Goal: Transaction & Acquisition: Book appointment/travel/reservation

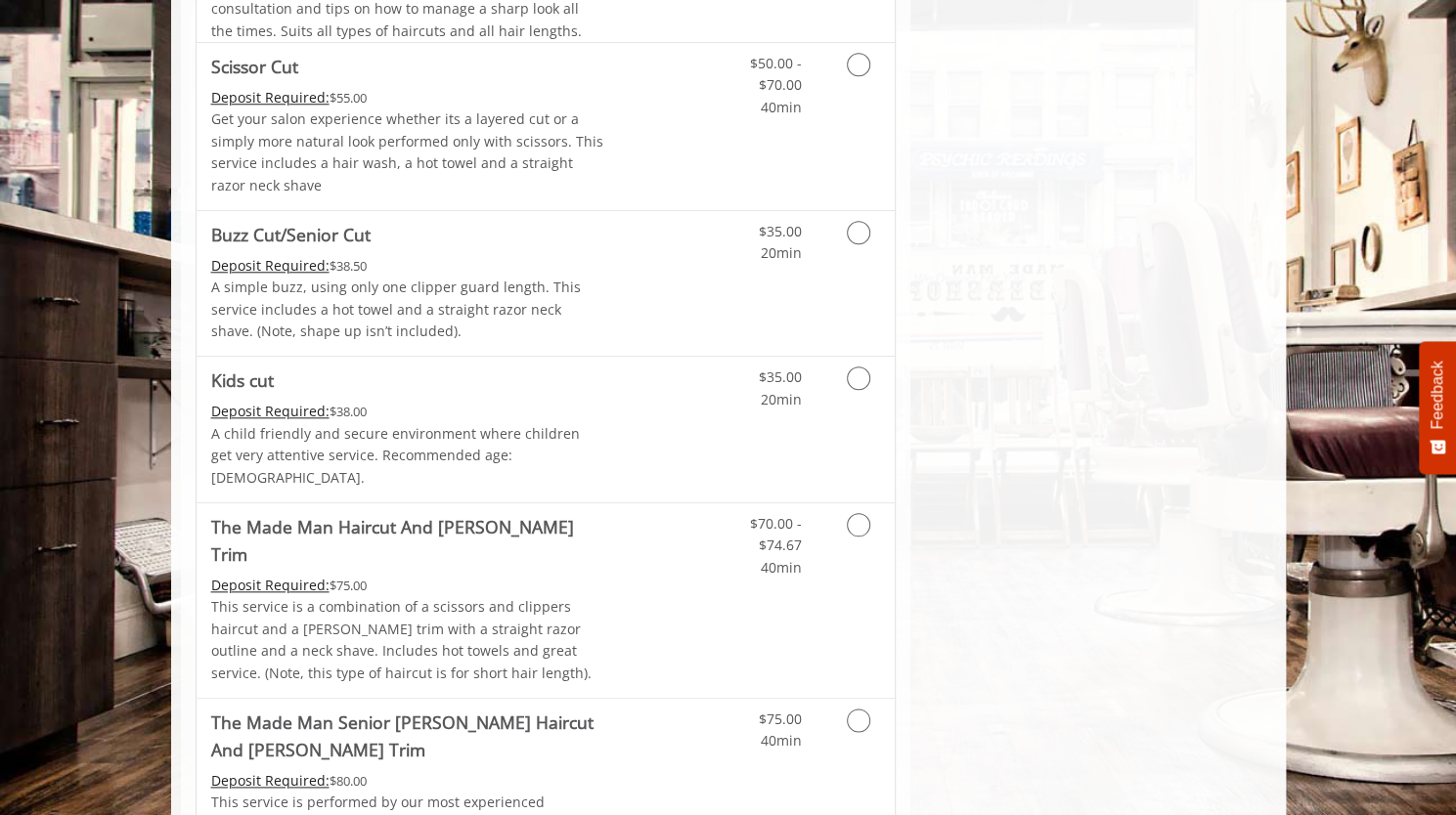
scroll to position [998, 0]
click at [880, 502] on div "Grooming services" at bounding box center [855, 539] width 80 height 76
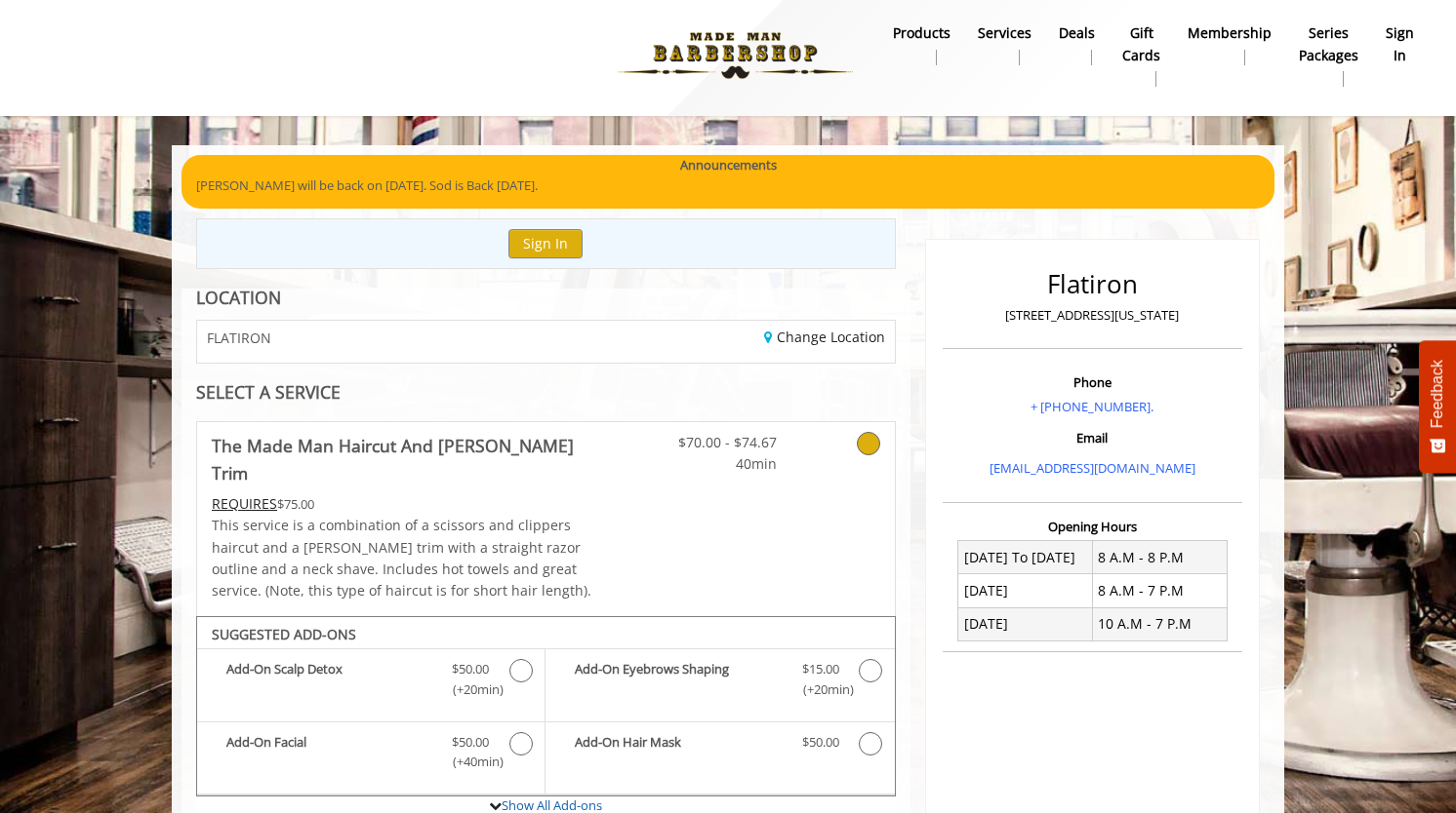
scroll to position [6, 0]
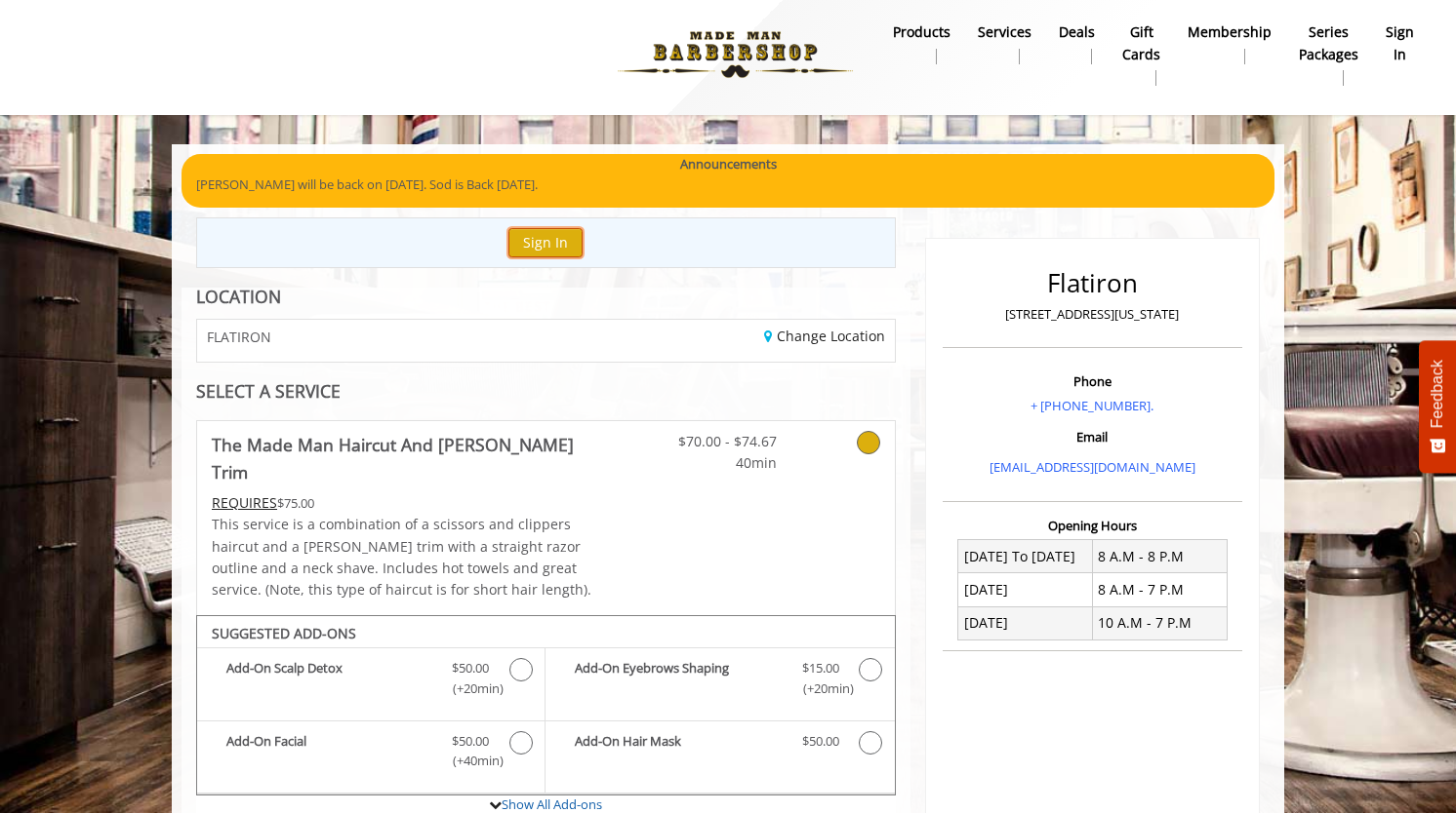
click at [538, 237] on button "Sign In" at bounding box center [545, 242] width 74 height 28
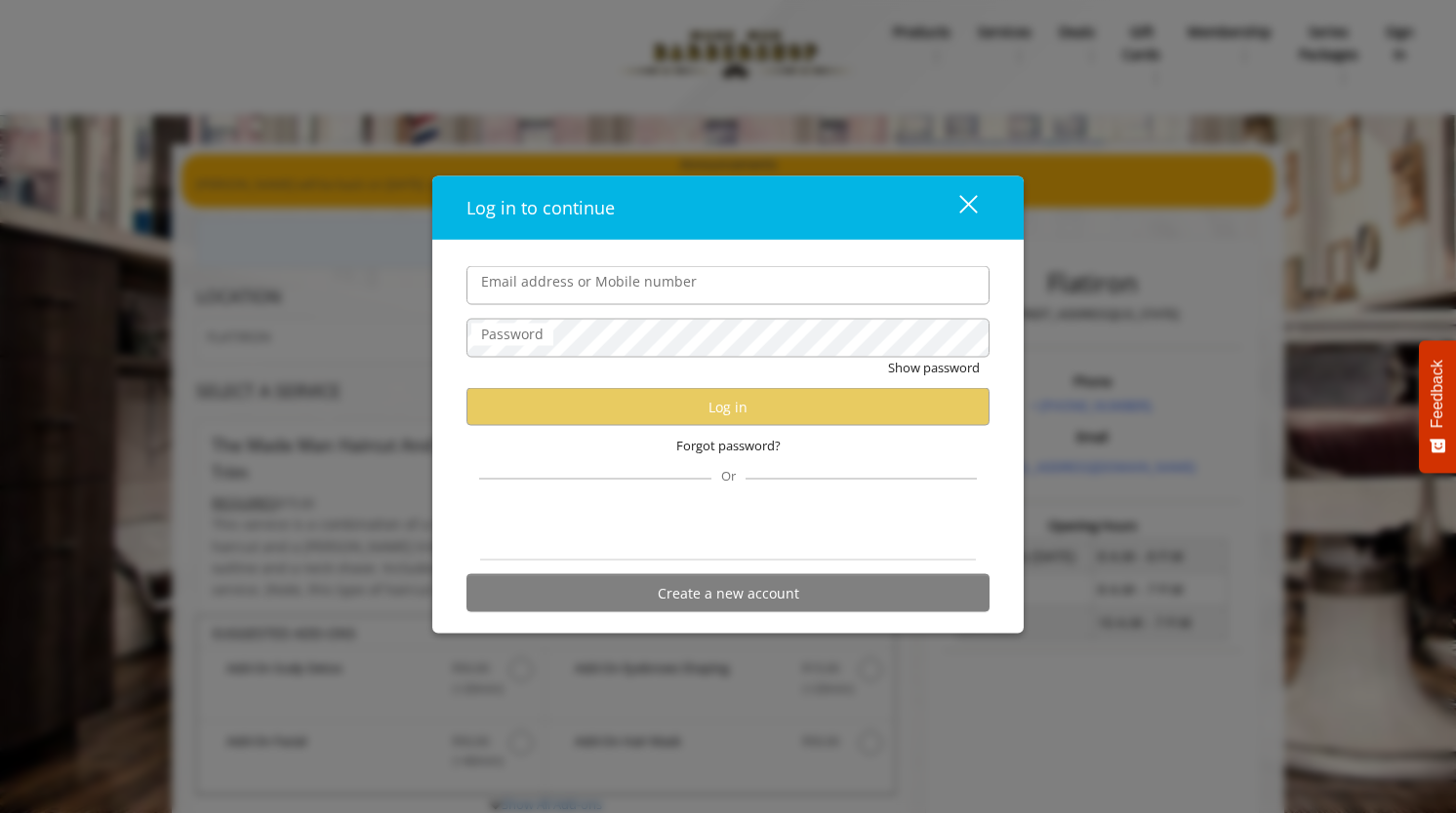
click at [540, 292] on input "Email address or Mobile number" at bounding box center [728, 285] width 523 height 39
type input "**********"
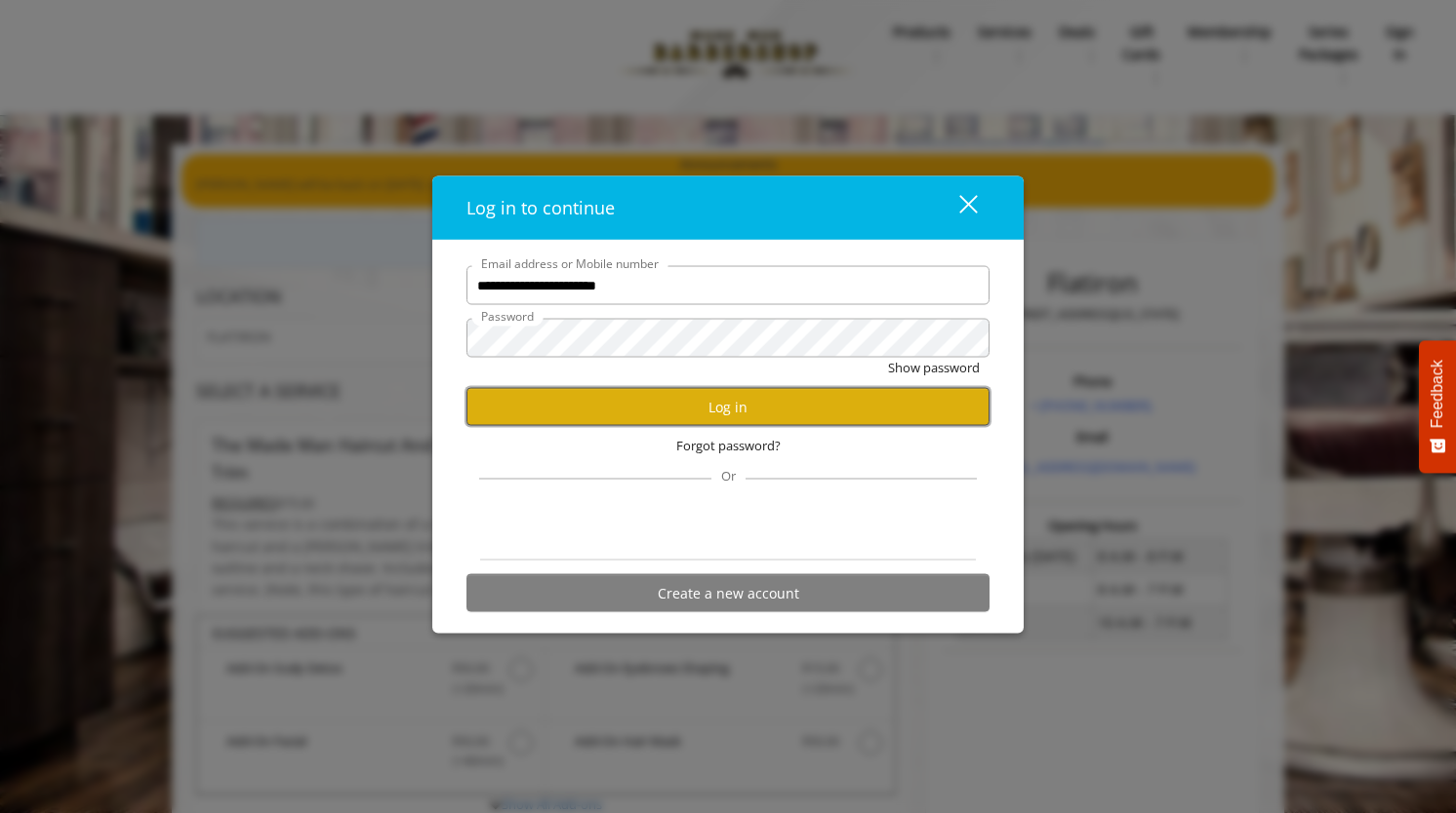
click at [602, 407] on button "Log in" at bounding box center [728, 407] width 523 height 38
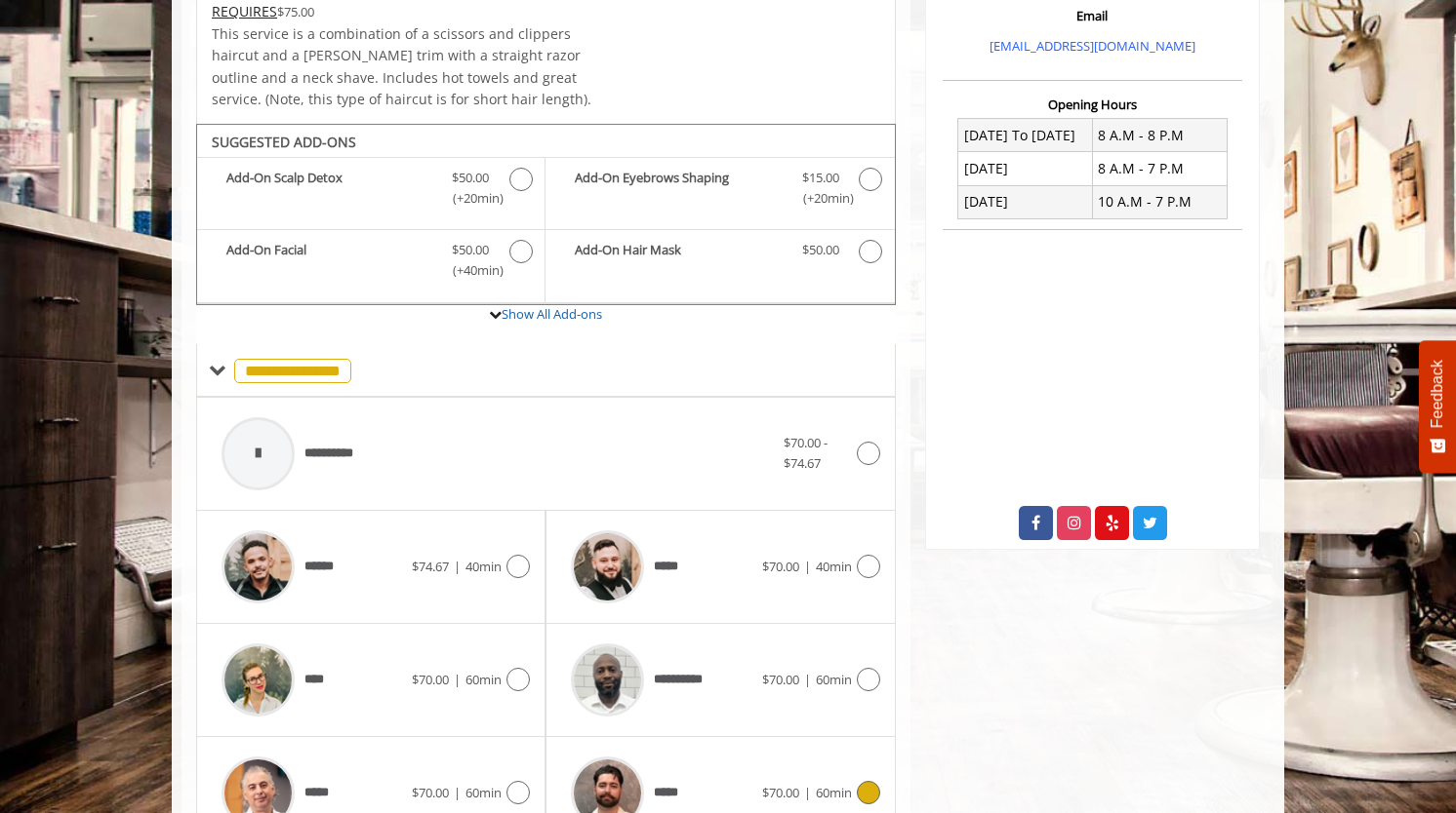
scroll to position [430, 0]
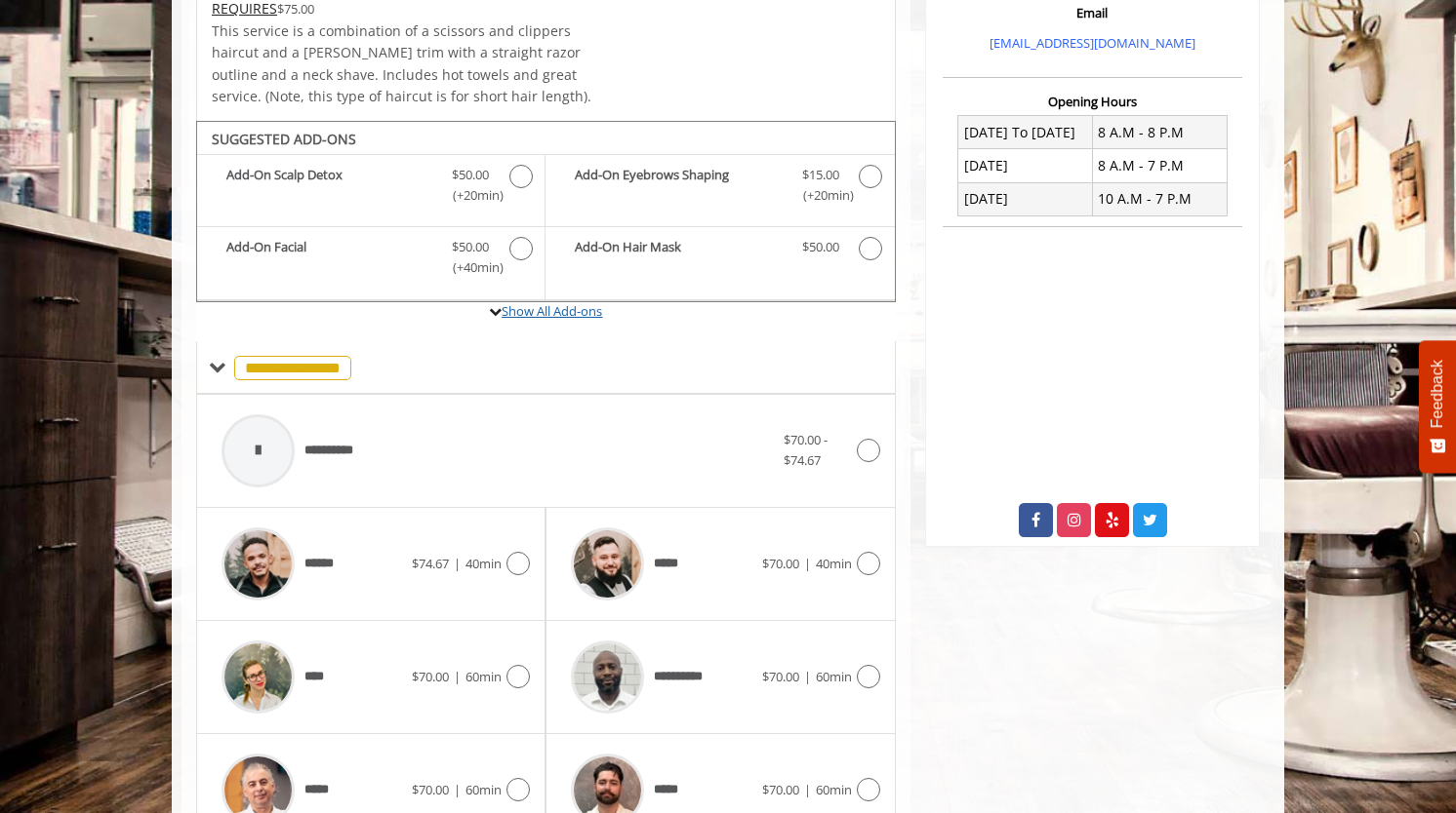
click at [536, 303] on link "Show All Add-ons" at bounding box center [551, 312] width 100 height 18
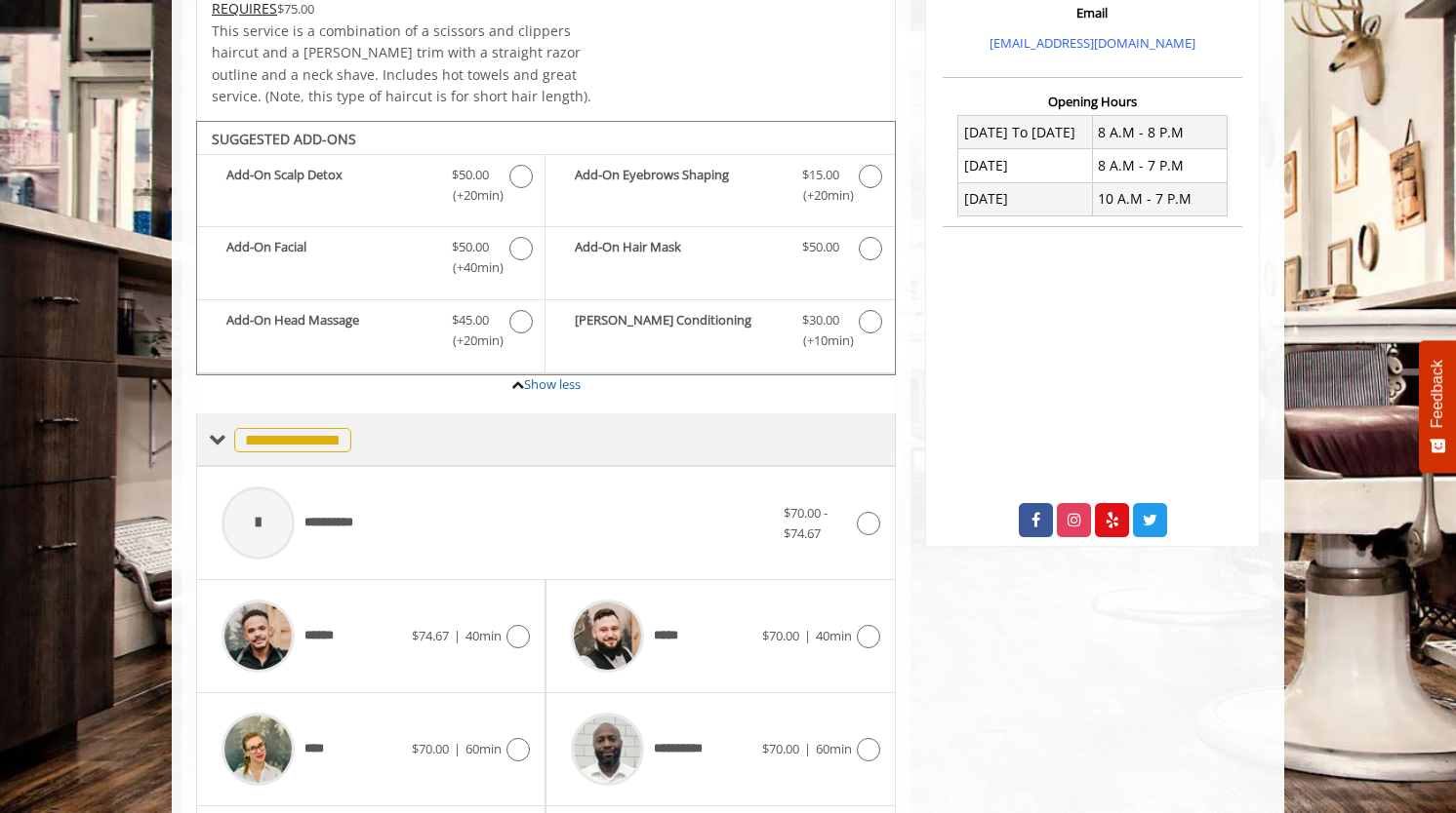
click at [344, 428] on span "**********" at bounding box center [293, 440] width 117 height 25
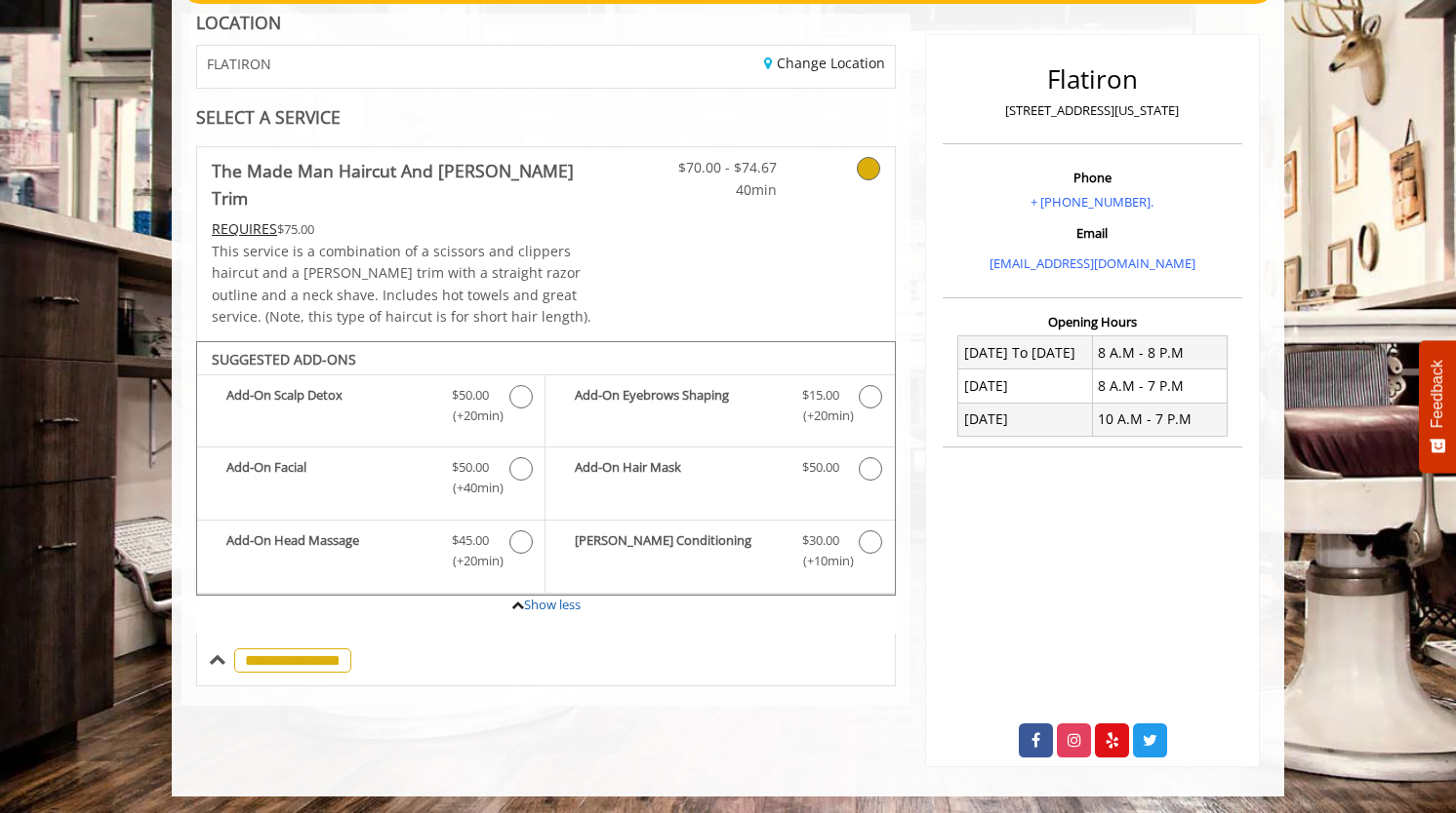
scroll to position [206, 0]
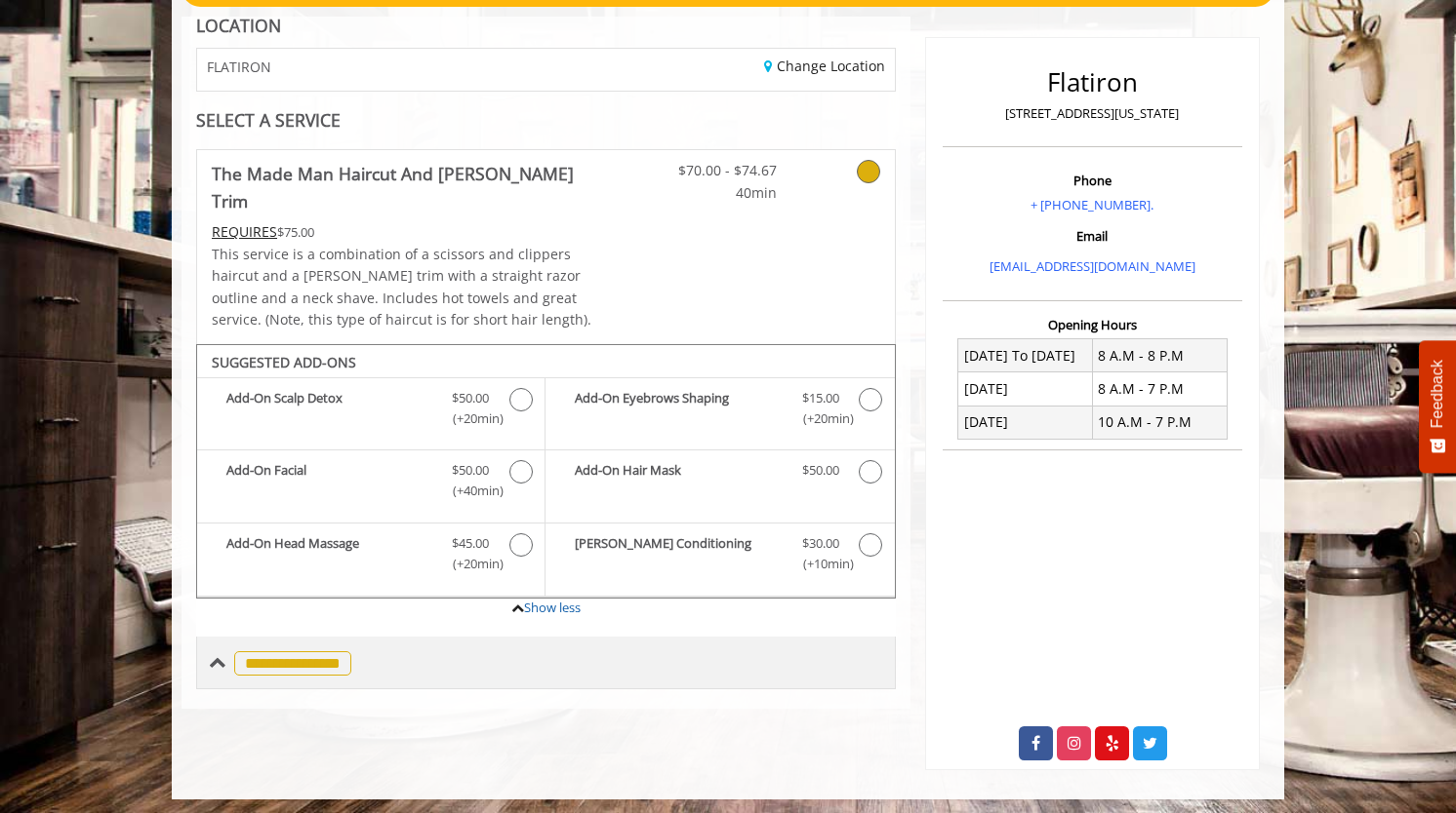
click at [212, 654] on span at bounding box center [218, 663] width 18 height 18
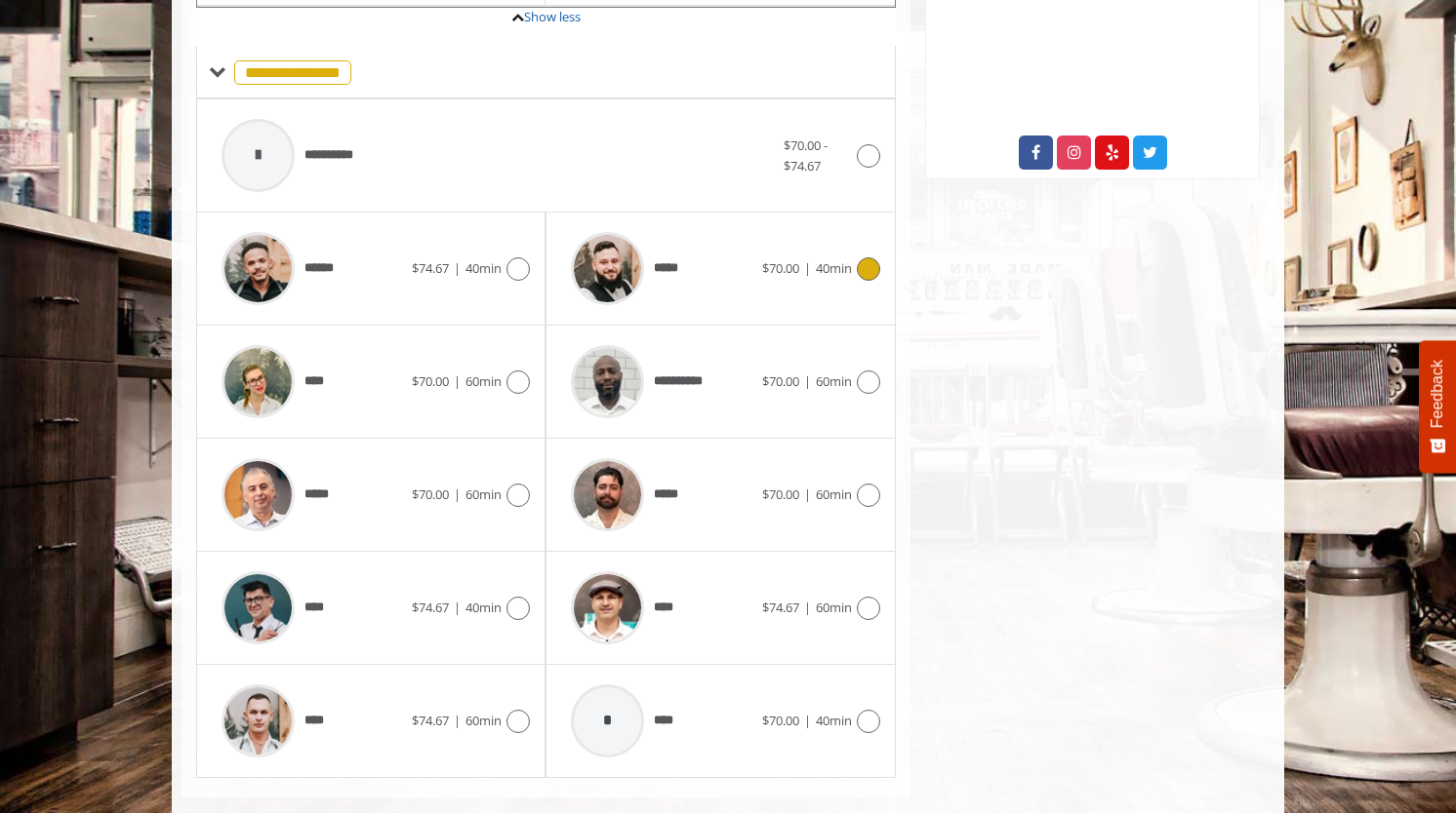
scroll to position [792, 0]
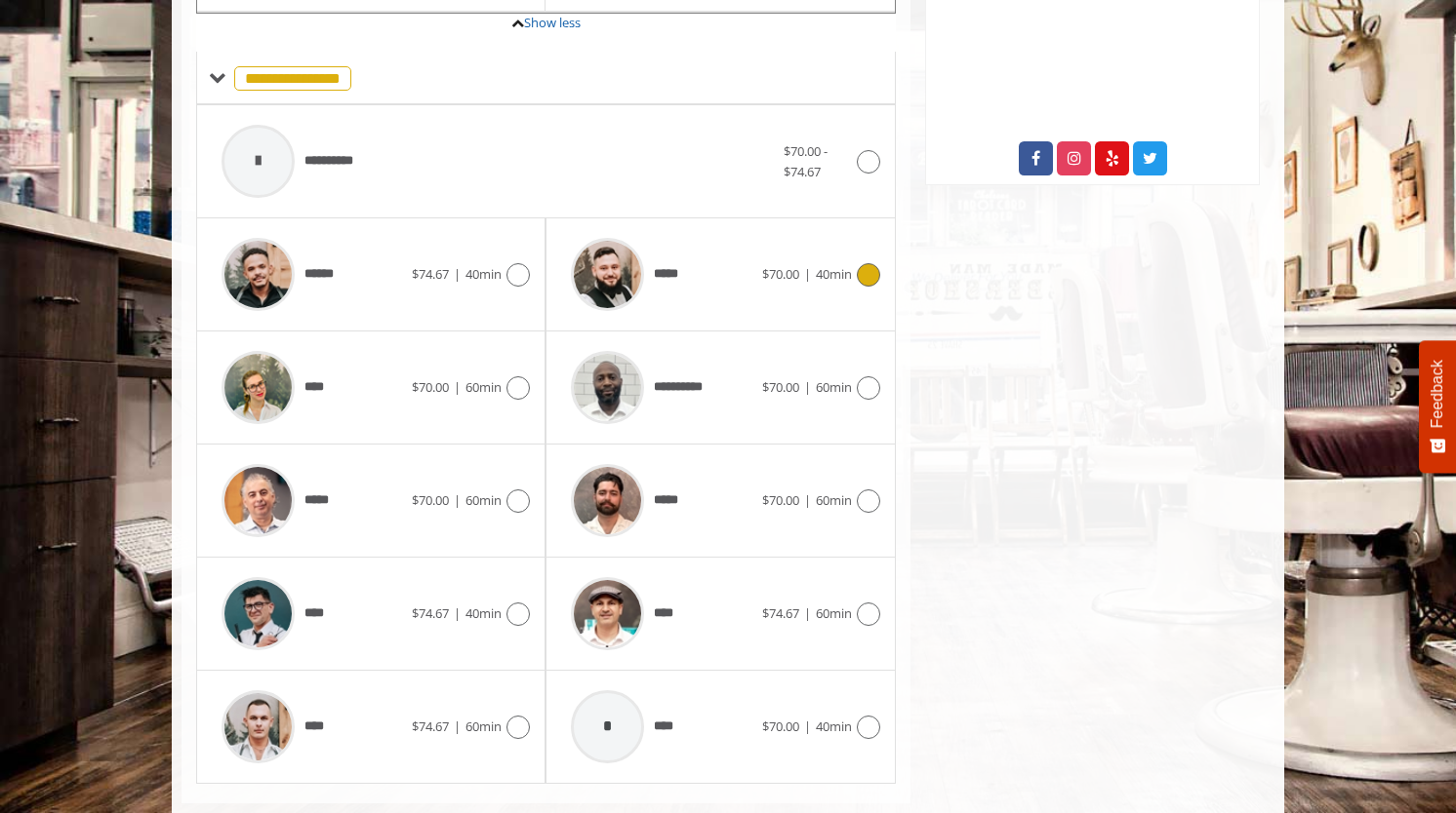
click at [605, 260] on img at bounding box center [608, 275] width 73 height 73
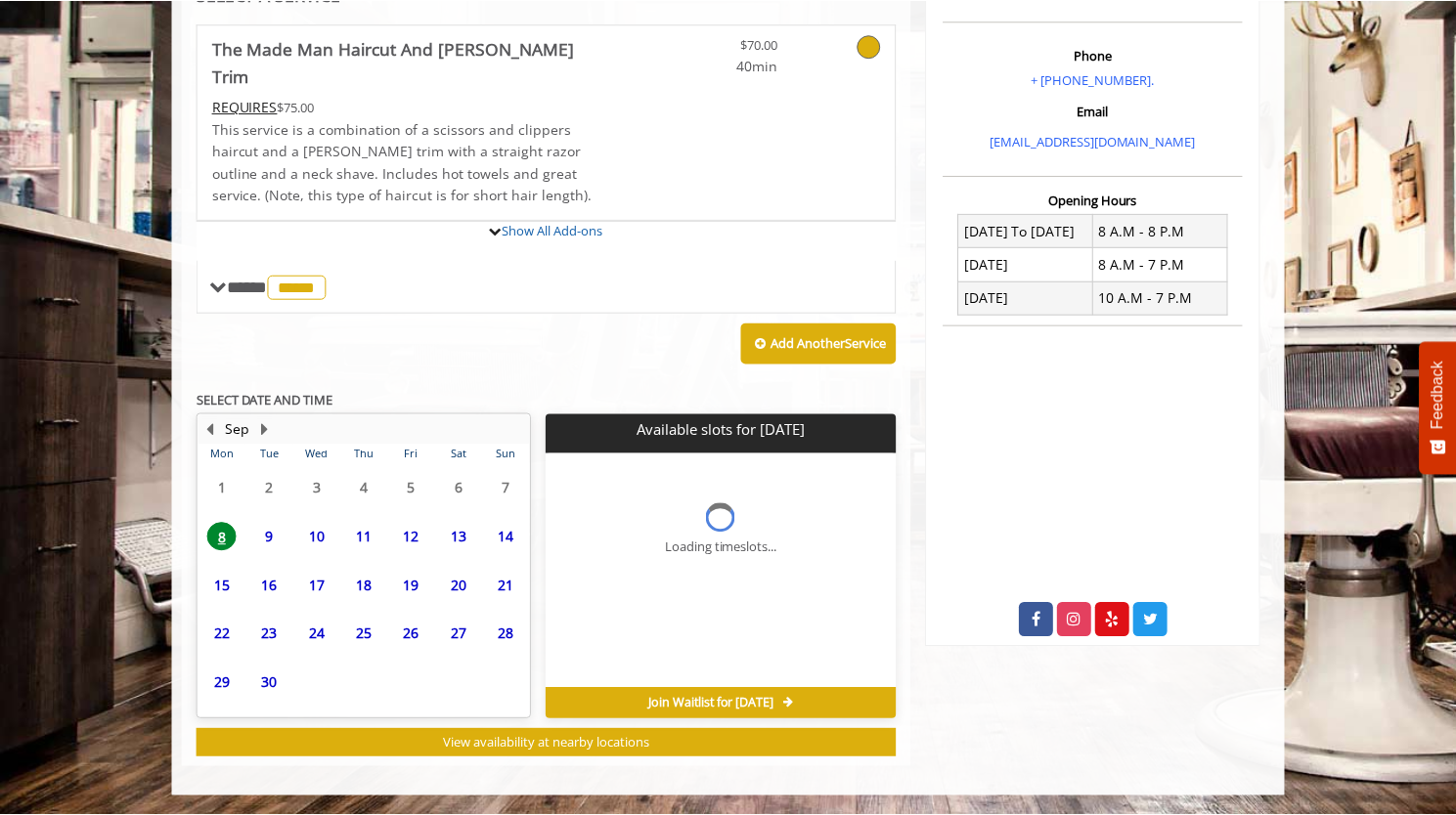
scroll to position [0, 0]
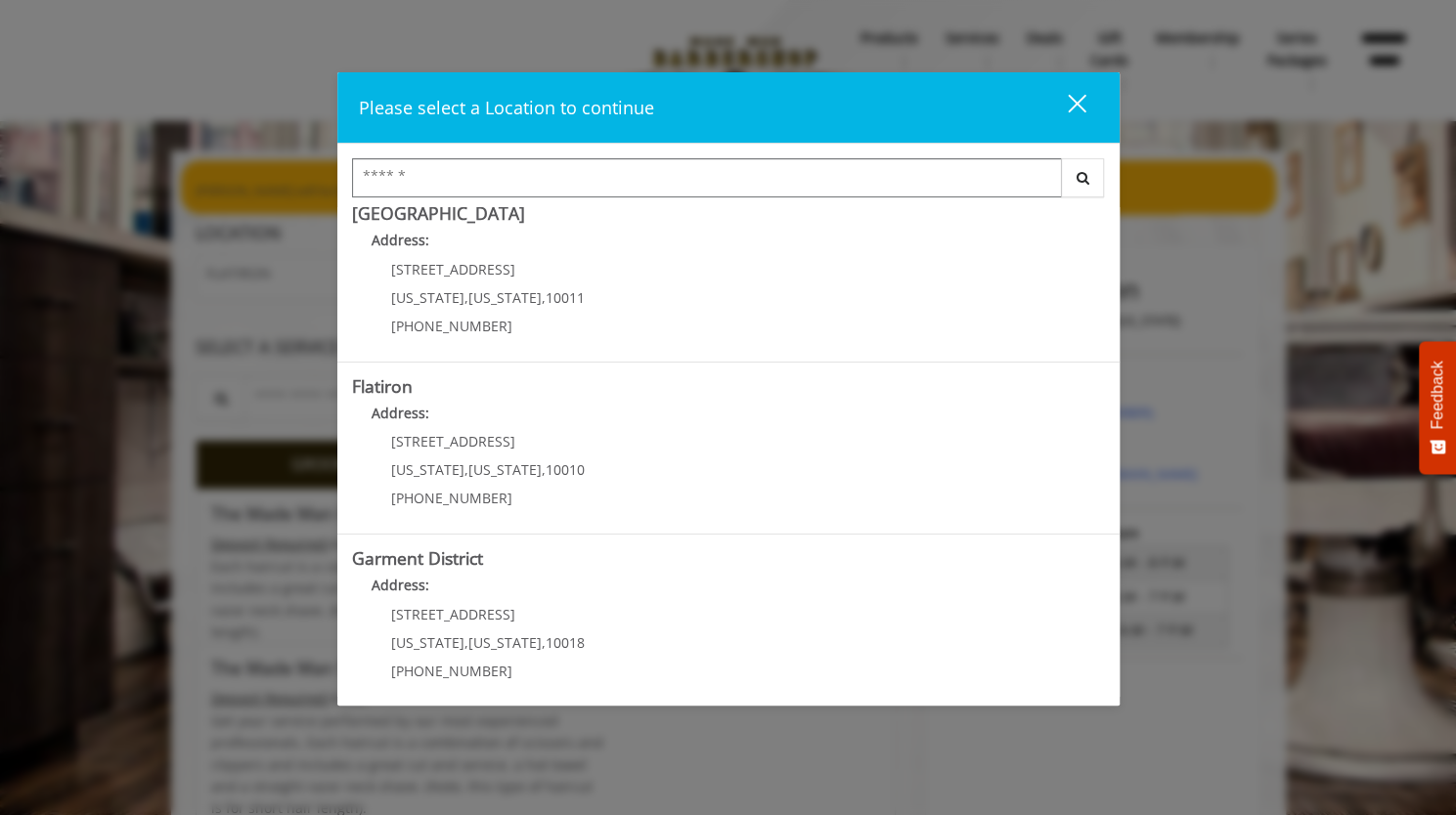
scroll to position [365, 0]
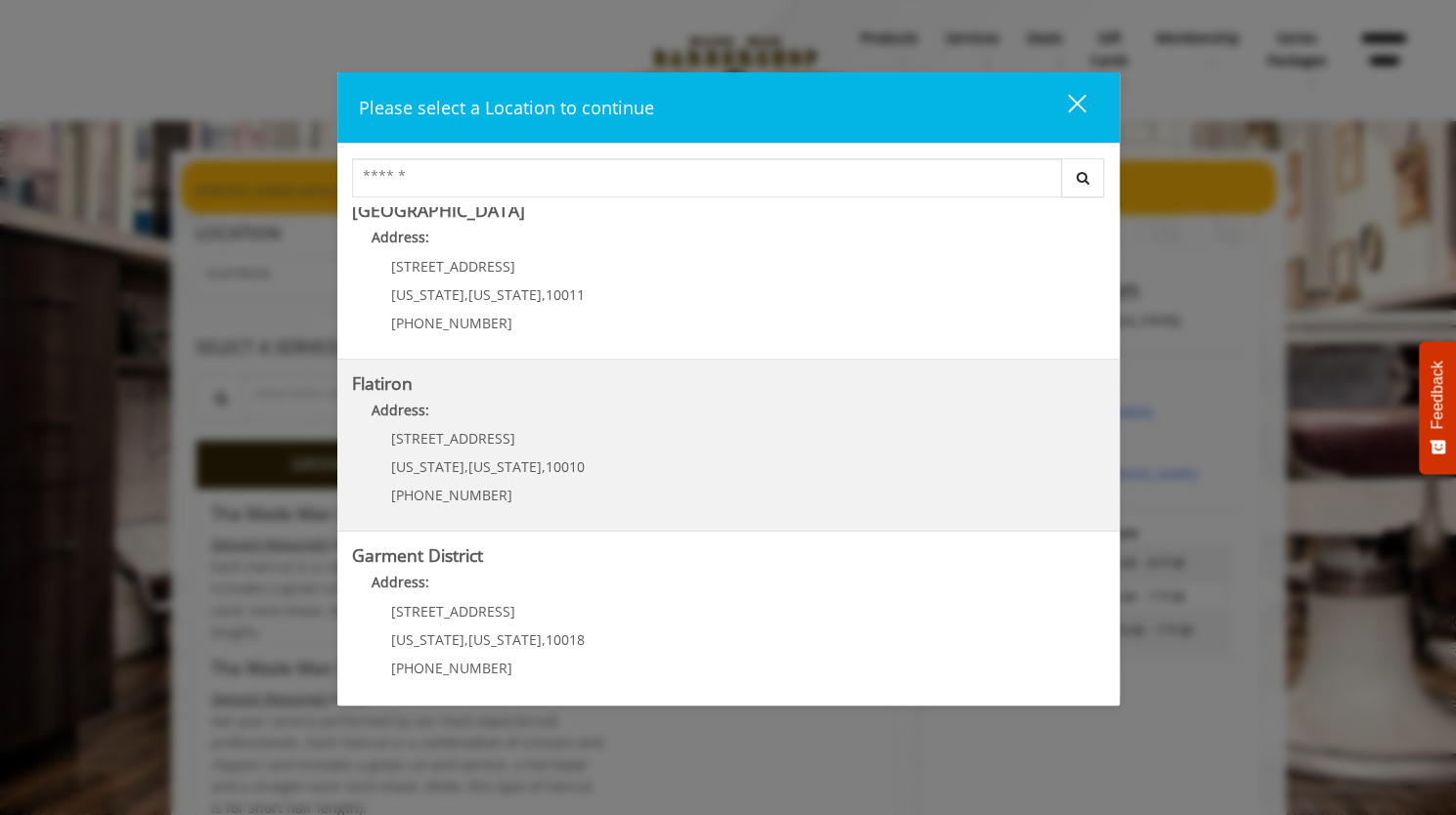
click at [528, 442] on p "[STREET_ADDRESS]" at bounding box center [488, 438] width 194 height 15
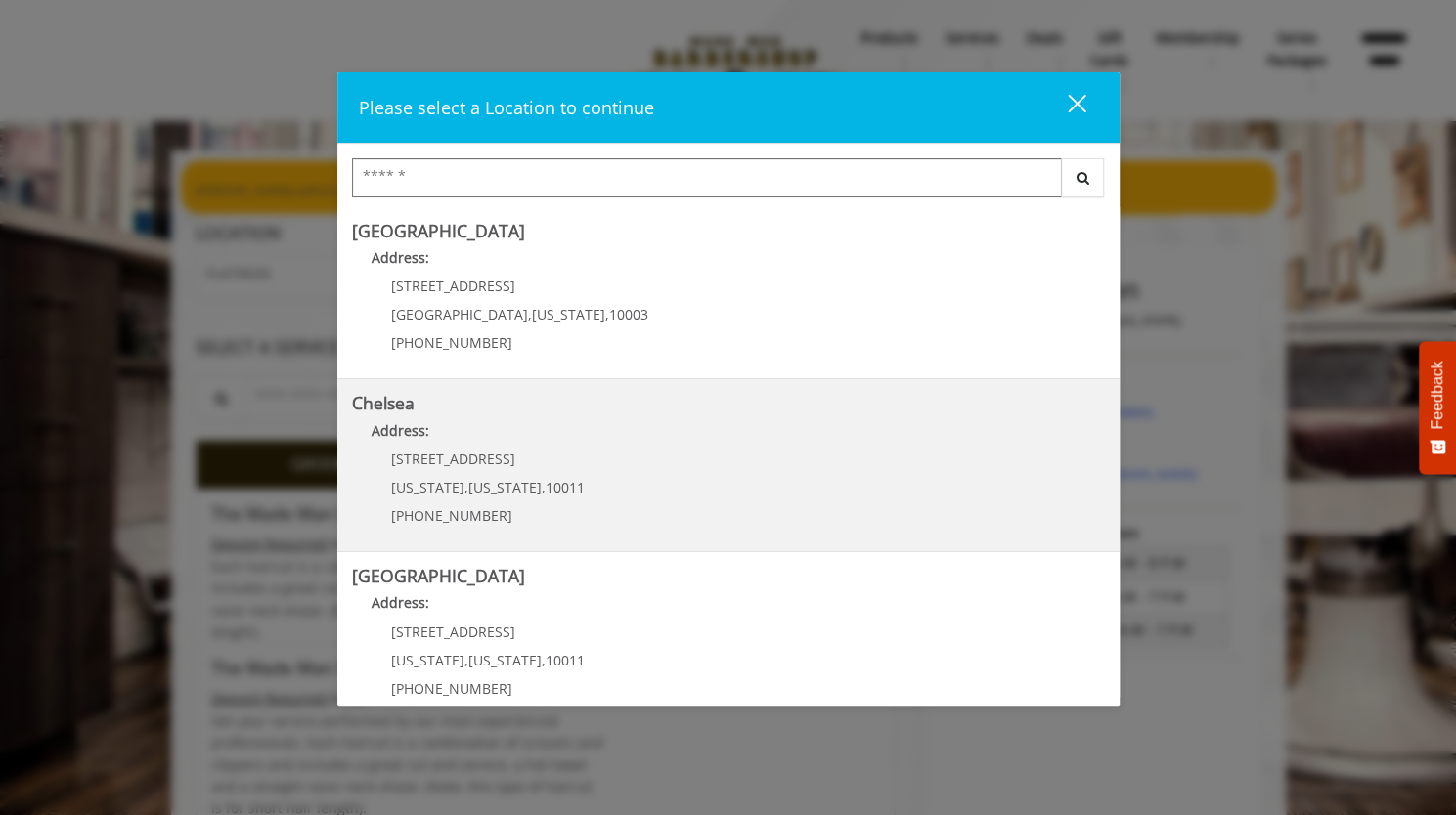
scroll to position [371, 0]
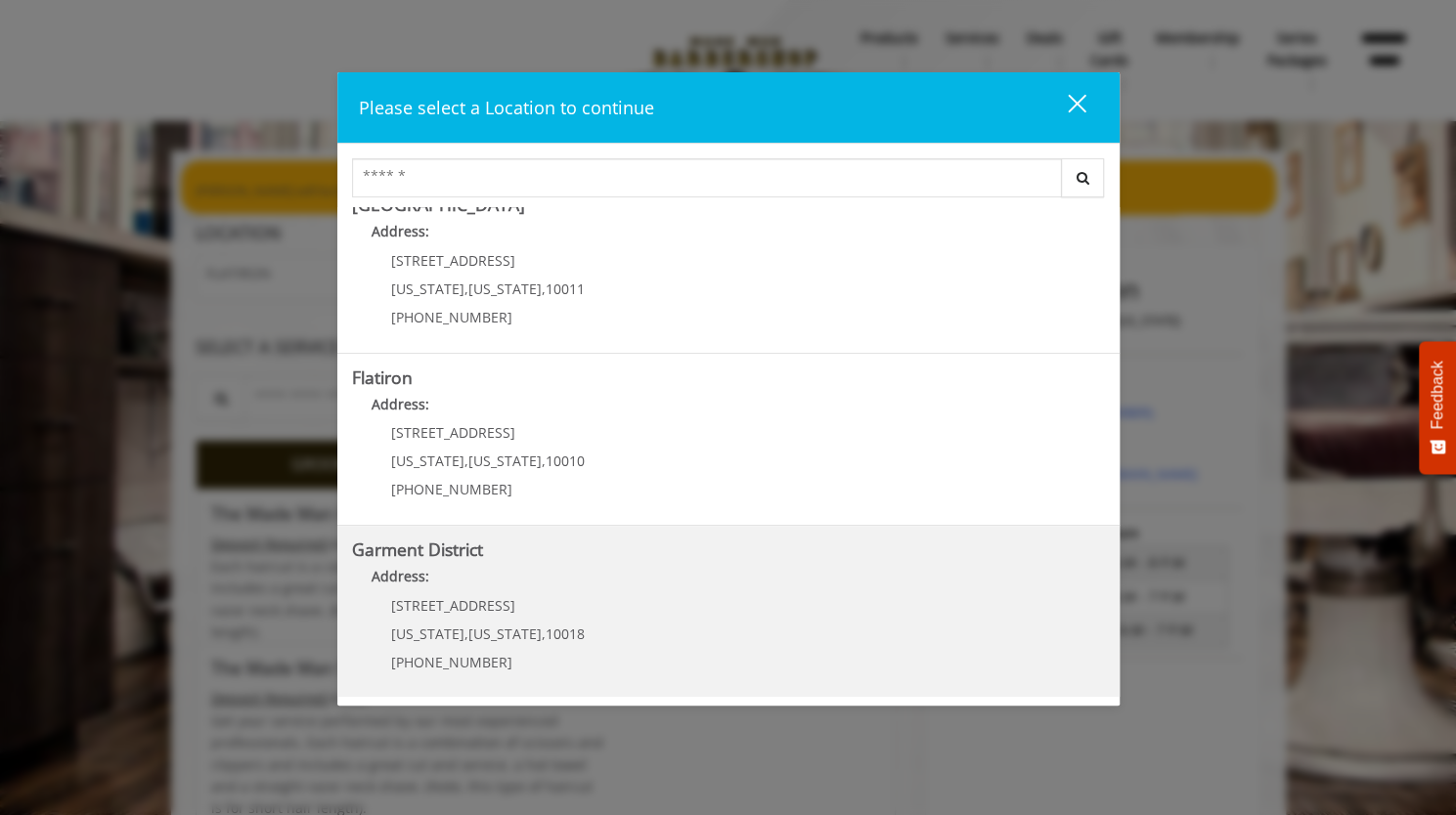
click at [537, 581] on District "Address:" at bounding box center [728, 581] width 752 height 31
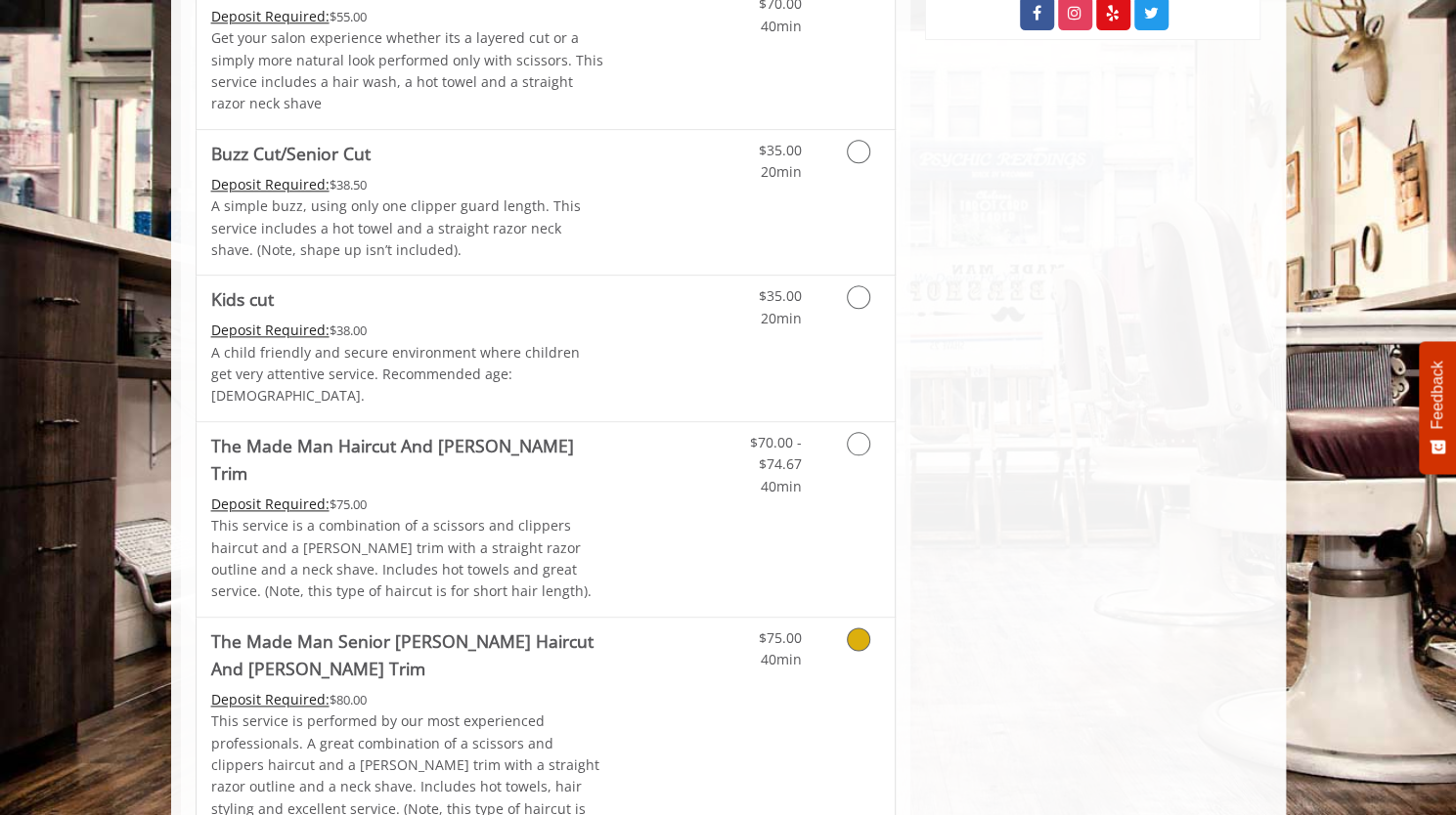
scroll to position [1156, 0]
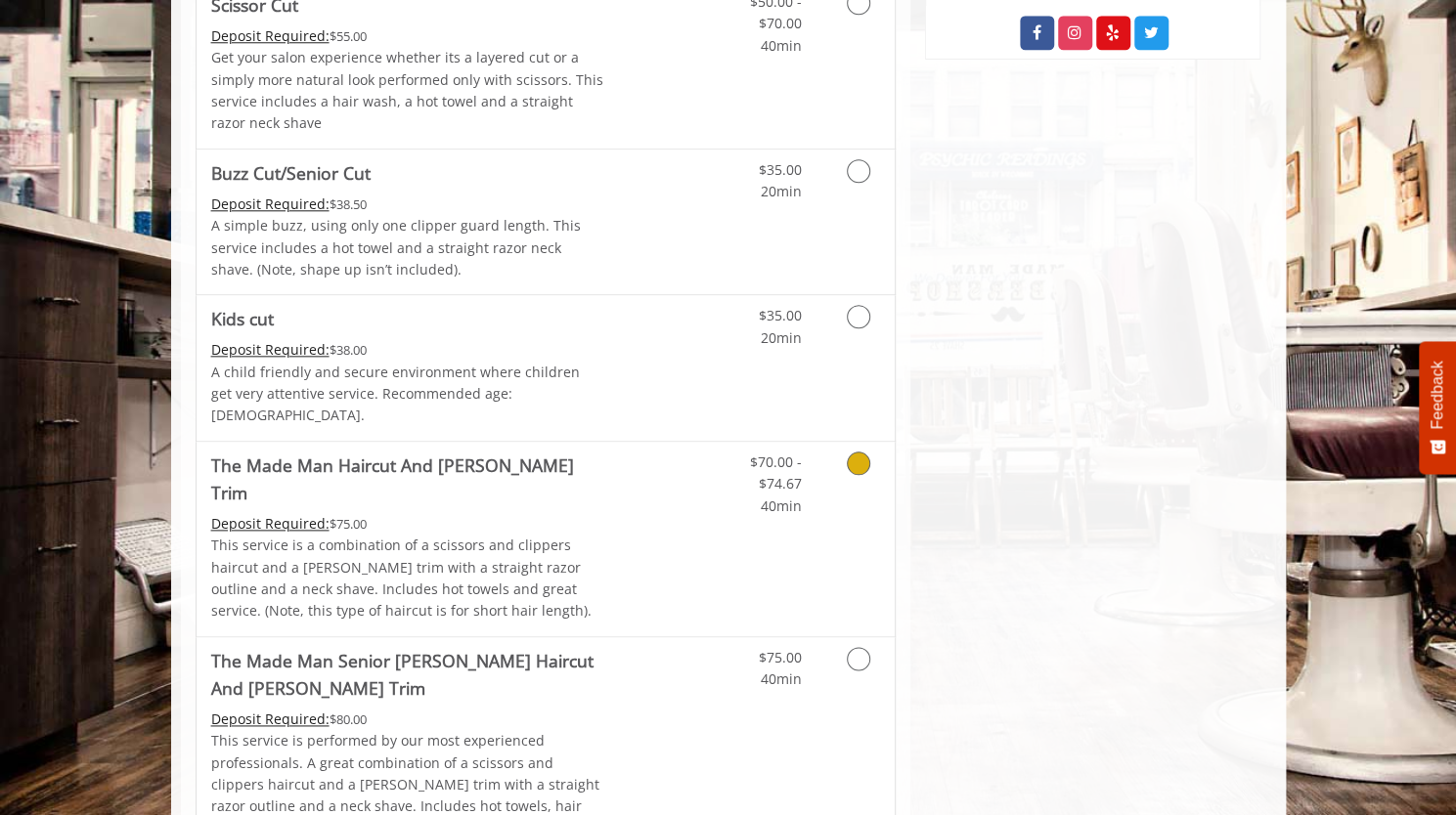
click at [859, 452] on icon "Grooming services" at bounding box center [859, 464] width 24 height 24
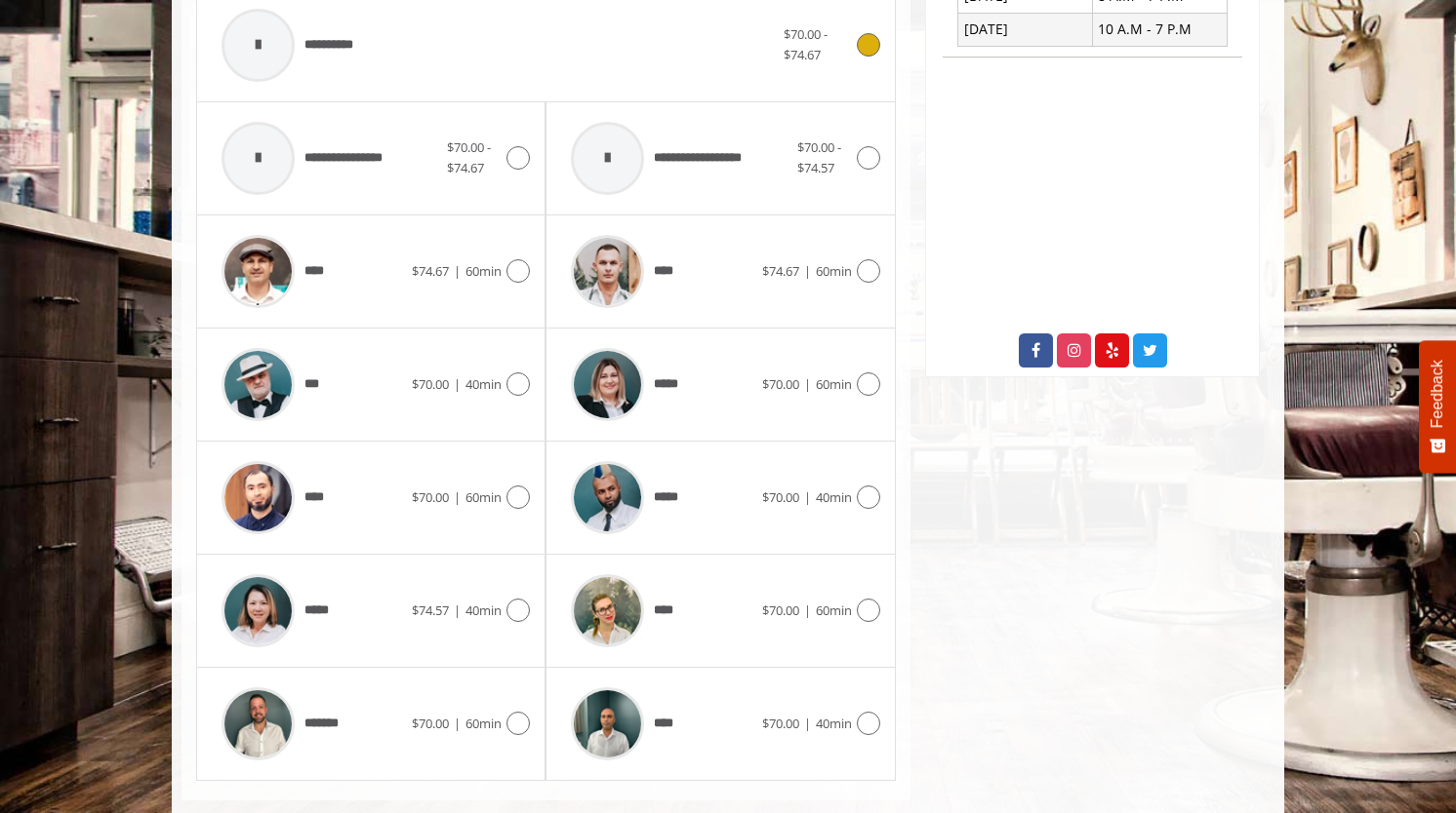
scroll to position [837, 0]
click at [523, 371] on icon at bounding box center [518, 383] width 24 height 24
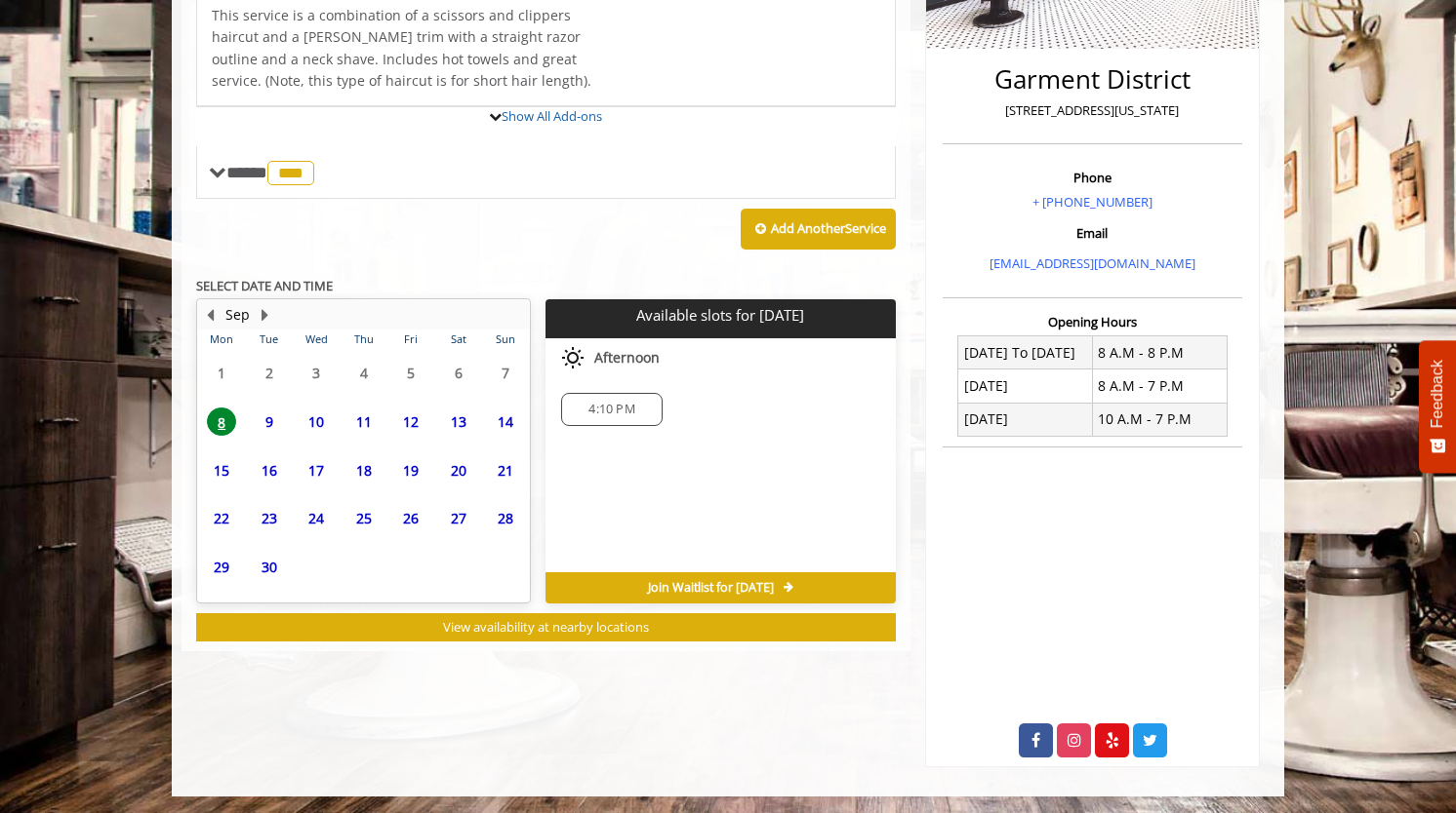
scroll to position [479, 0]
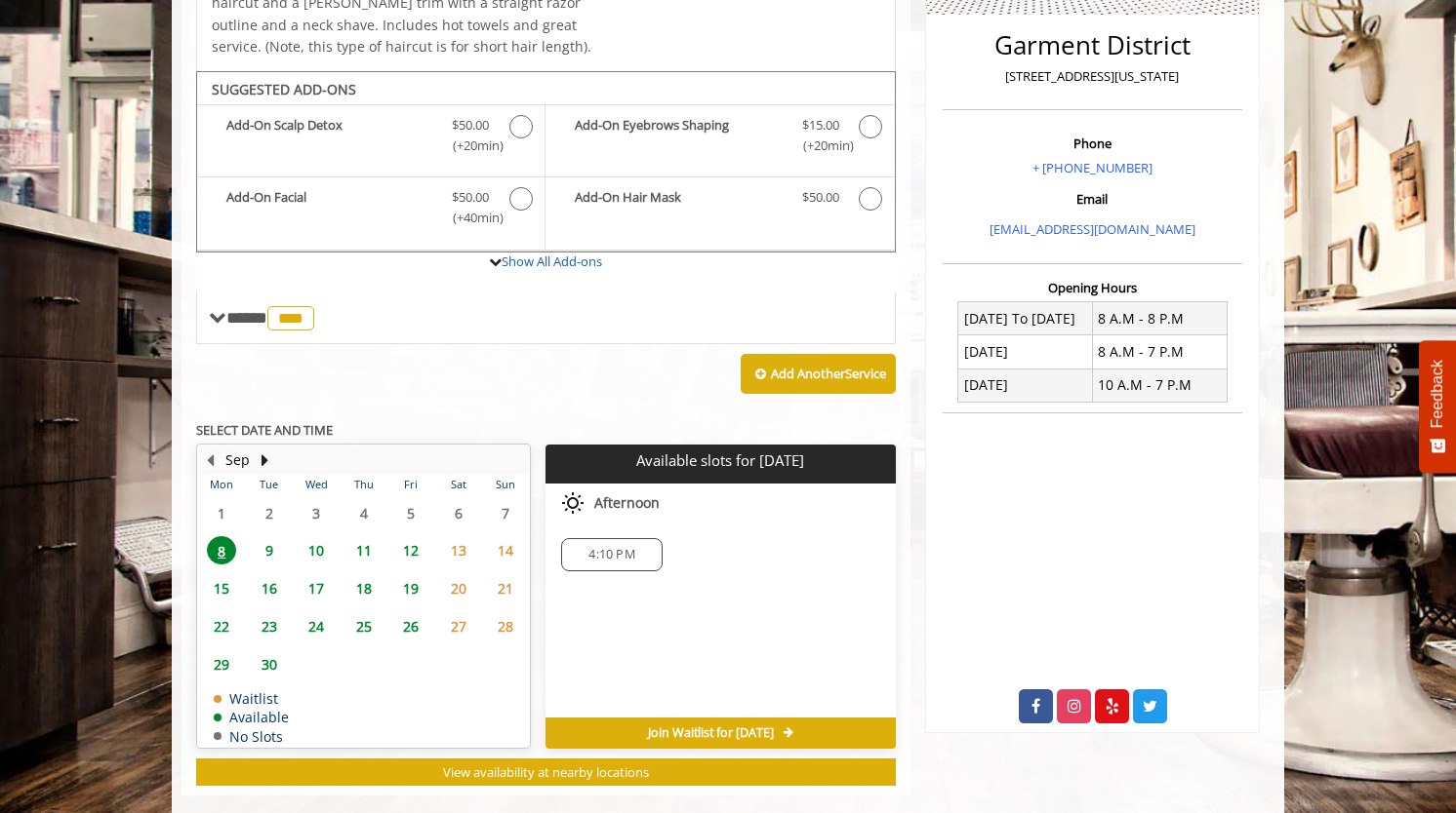
click at [264, 536] on span "9" at bounding box center [268, 550] width 29 height 28
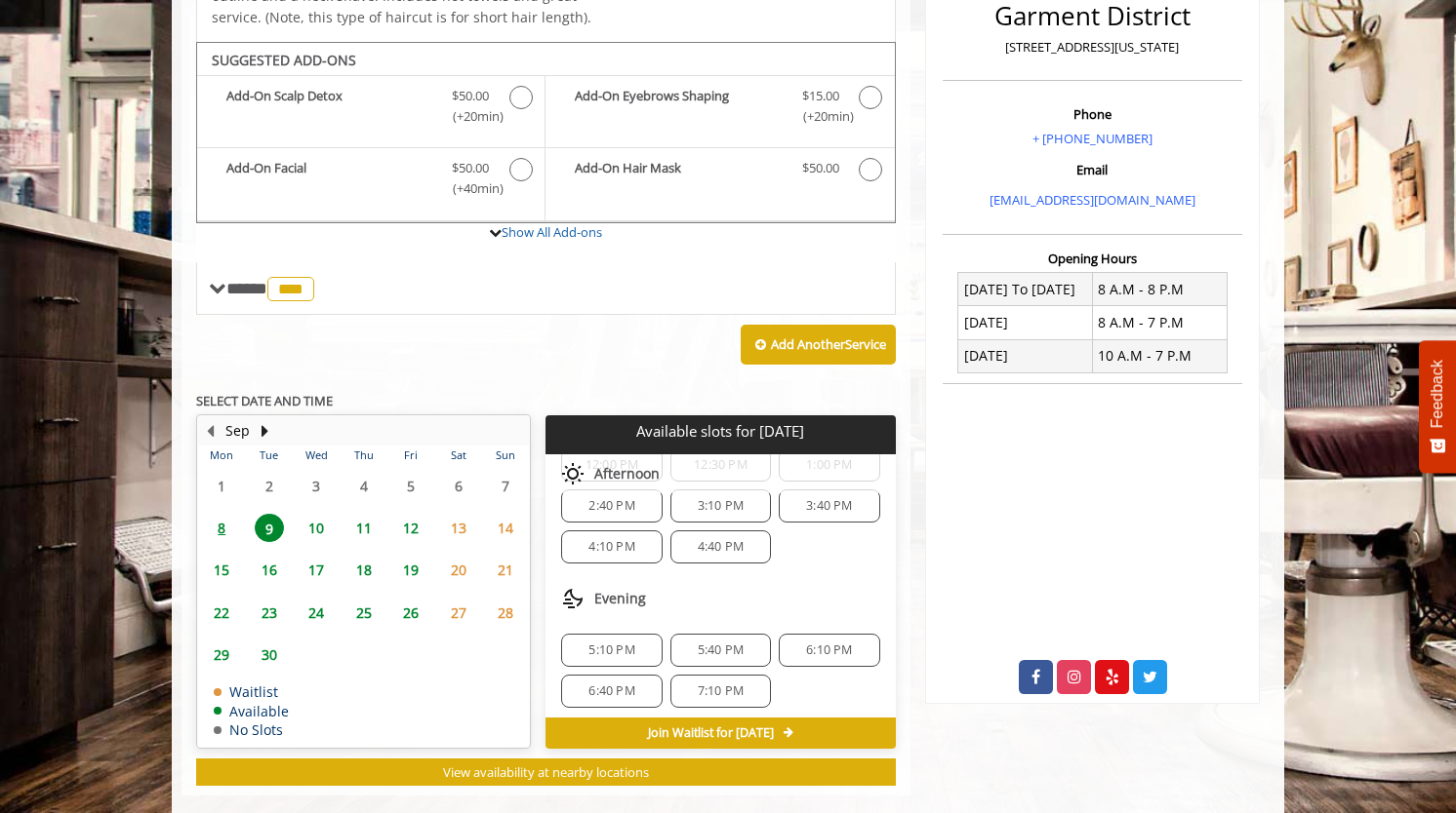
scroll to position [509, 0]
click at [698, 642] on span "5:40 PM" at bounding box center [720, 650] width 46 height 16
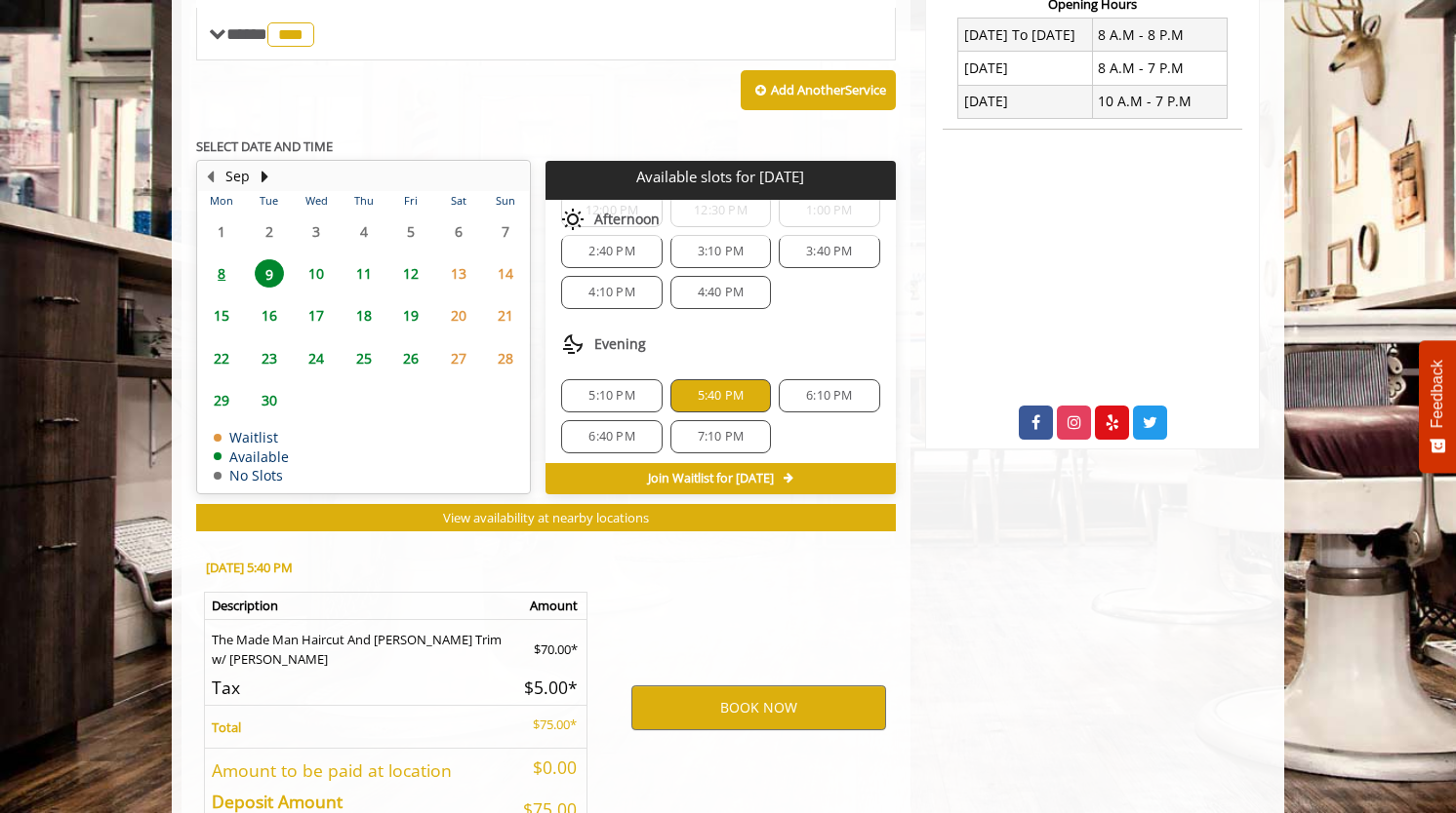
scroll to position [861, 0]
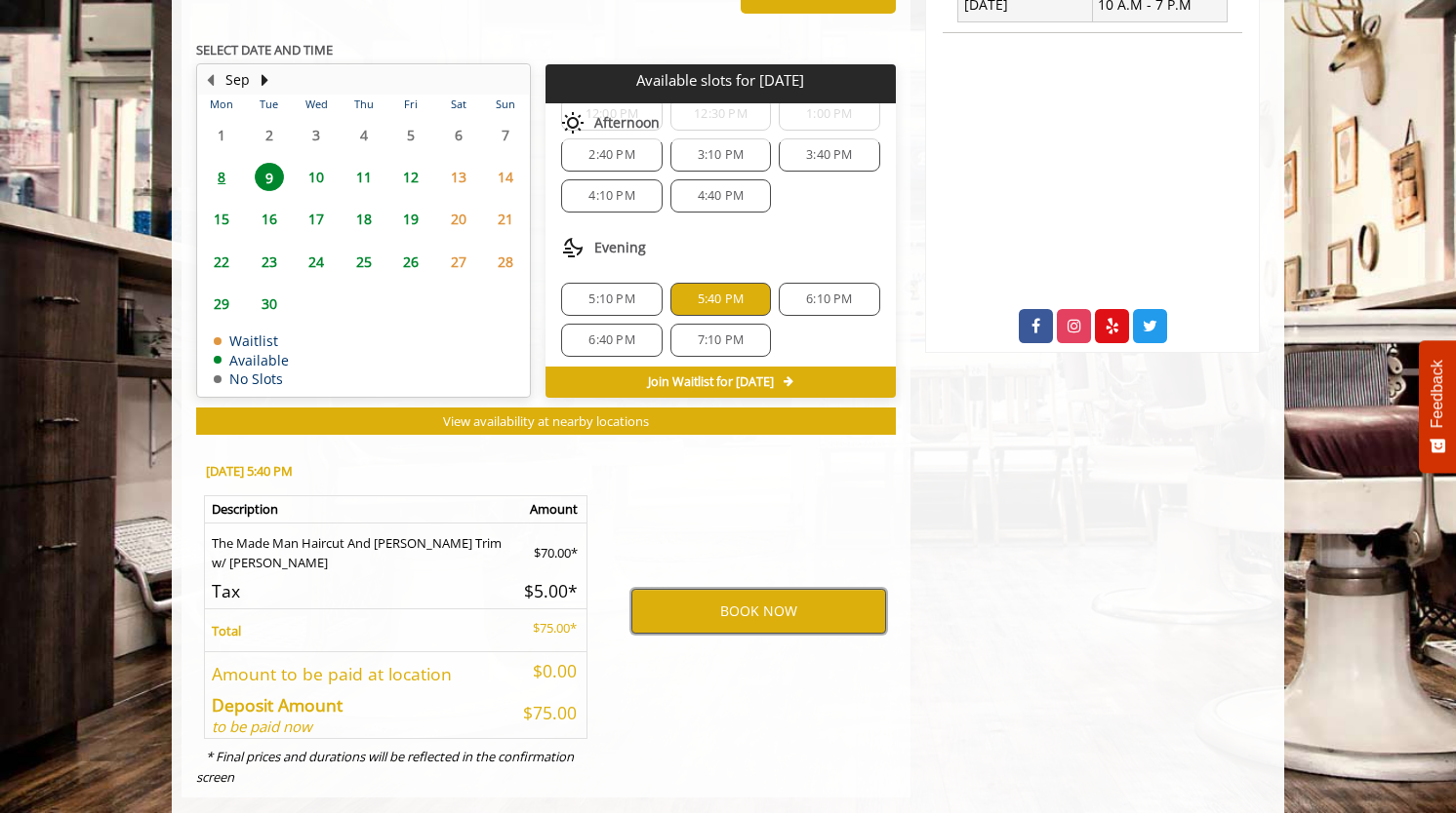
click at [720, 589] on button "BOOK NOW" at bounding box center [759, 610] width 254 height 45
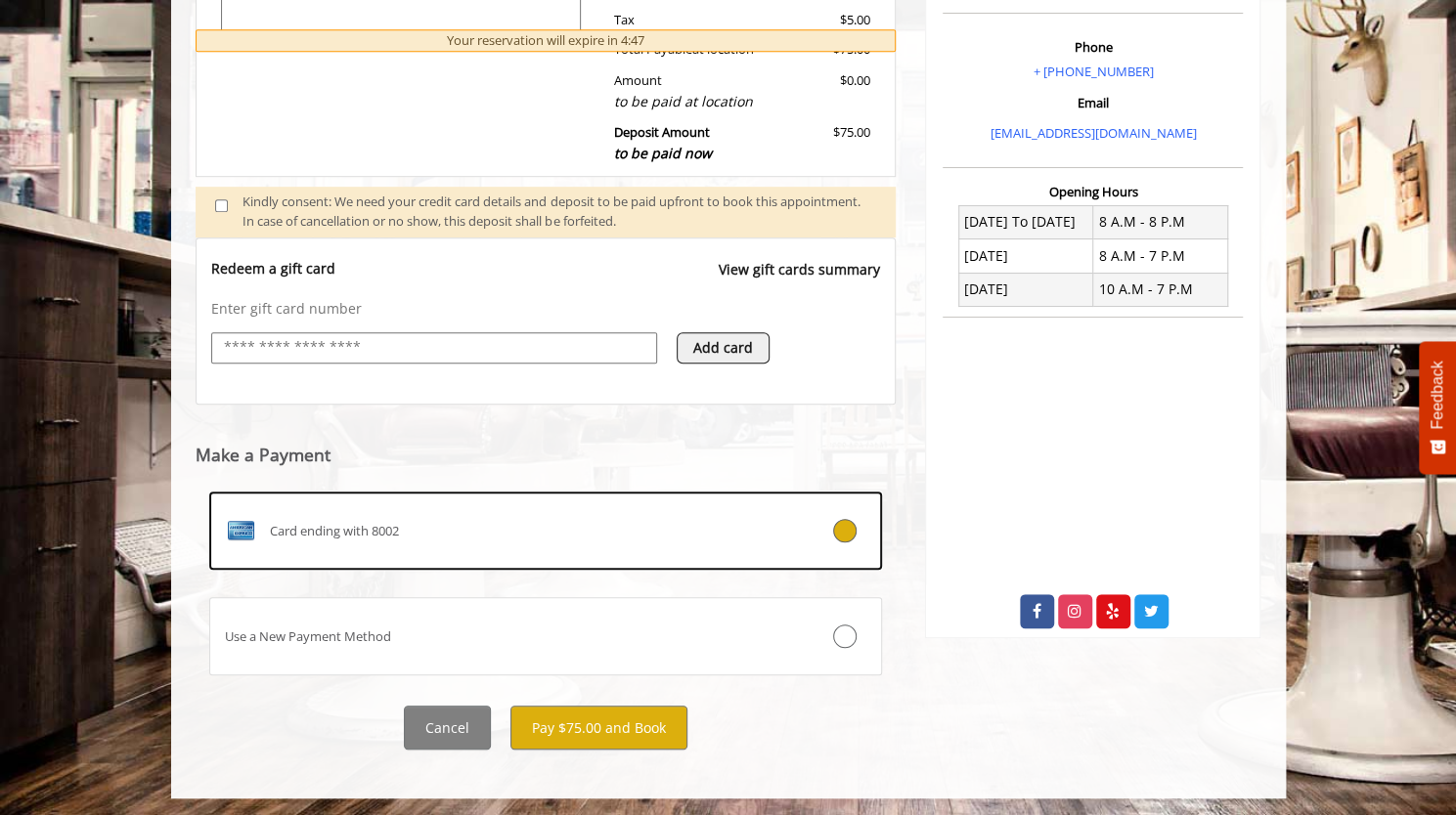
scroll to position [577, 0]
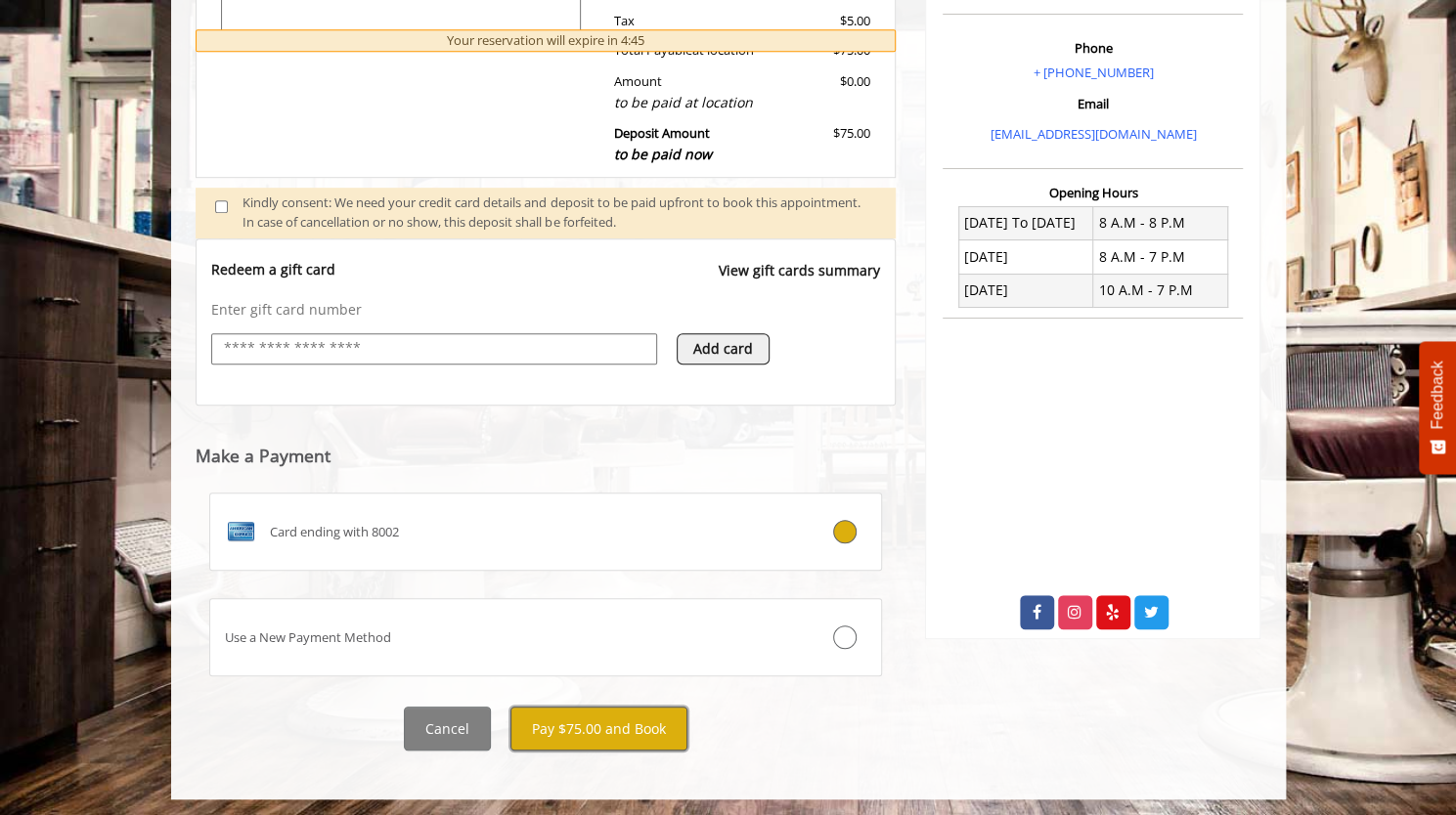
click at [601, 723] on button "Pay $75.00 and Book" at bounding box center [599, 728] width 177 height 44
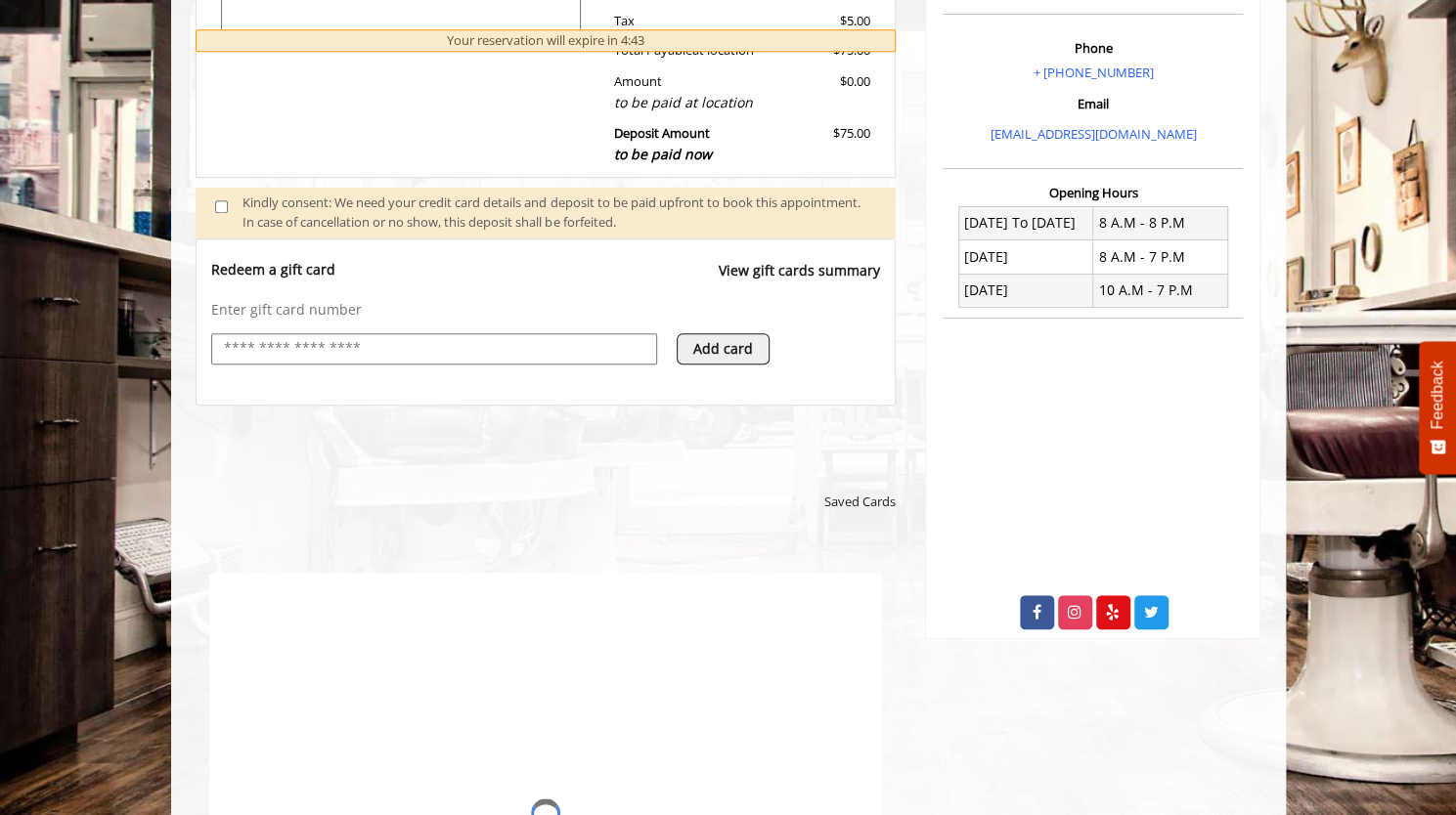
scroll to position [0, 0]
